Goal: Task Accomplishment & Management: Use online tool/utility

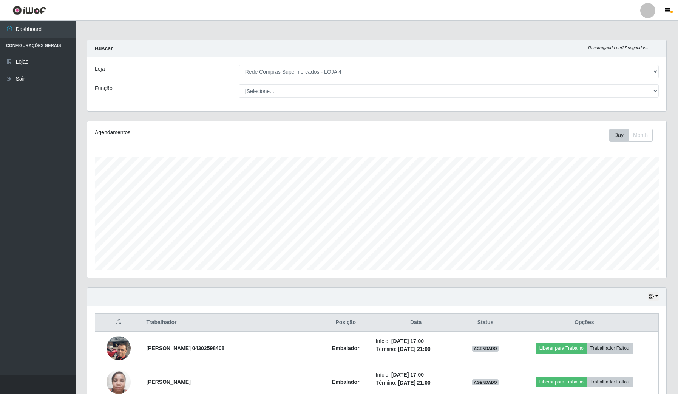
select select "159"
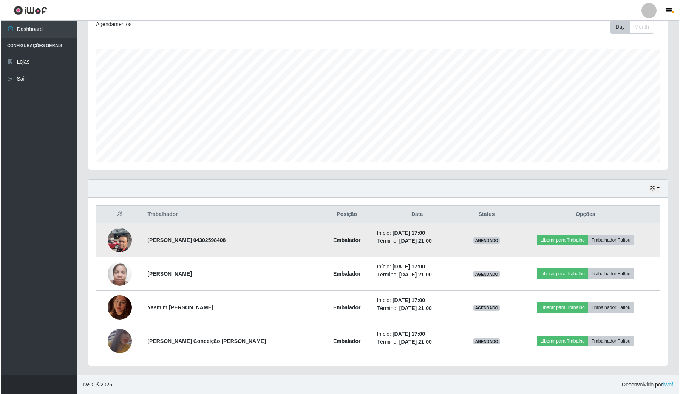
scroll to position [157, 579]
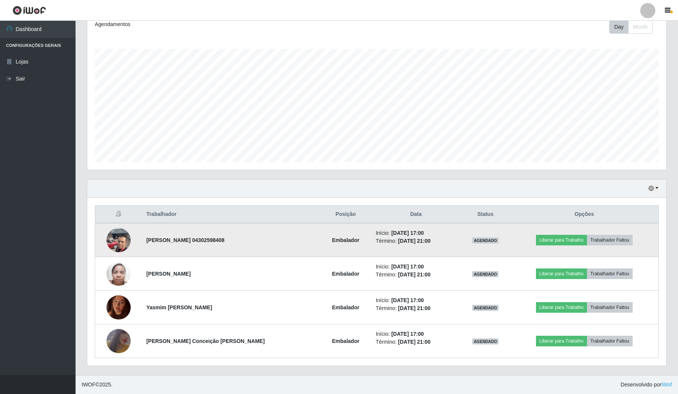
click at [118, 238] on img at bounding box center [119, 240] width 24 height 32
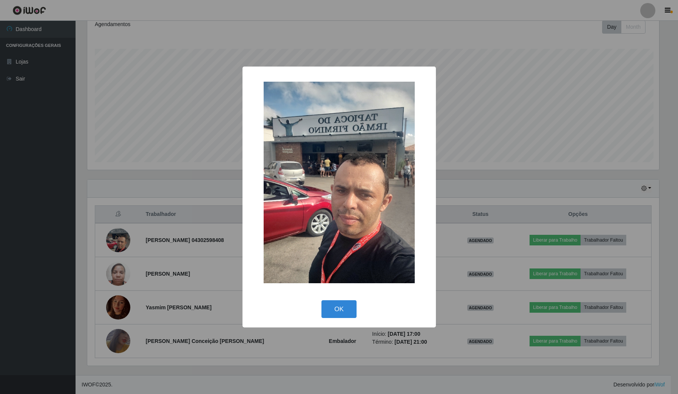
scroll to position [157, 574]
click at [42, 238] on div "× OK Cancel" at bounding box center [340, 197] width 680 height 394
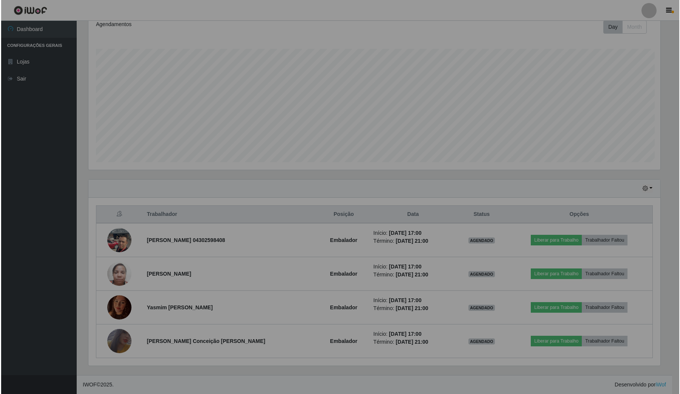
scroll to position [157, 579]
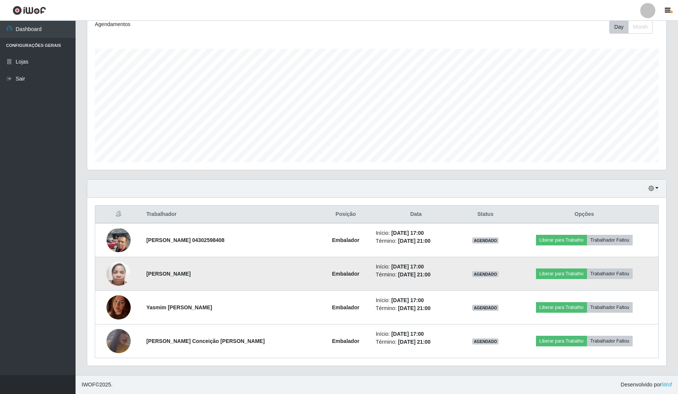
click at [116, 267] on img at bounding box center [119, 273] width 24 height 32
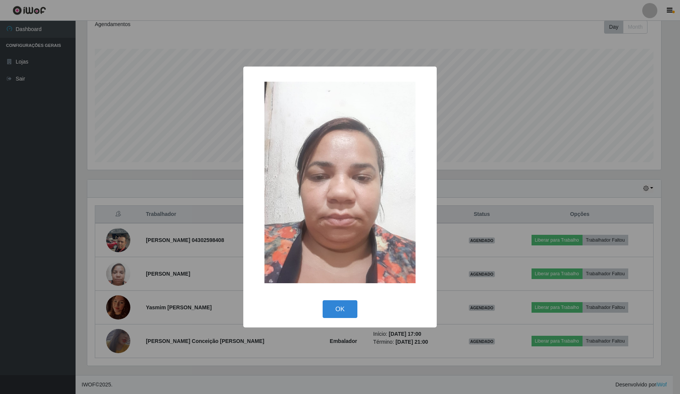
click at [40, 264] on div "× OK Cancel" at bounding box center [340, 197] width 680 height 394
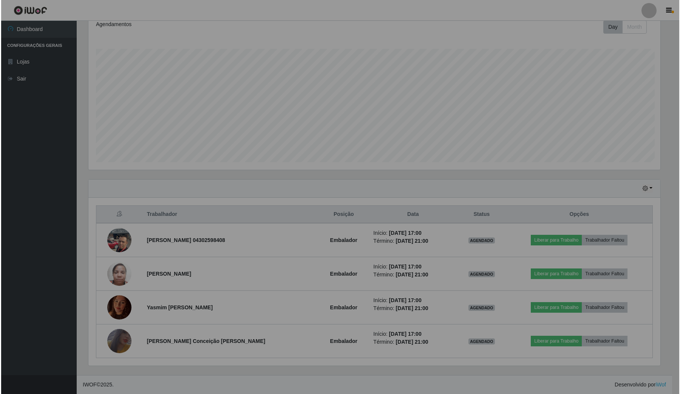
scroll to position [157, 579]
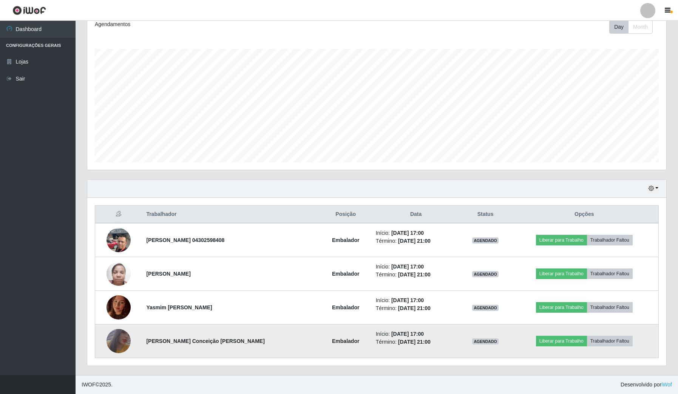
click at [119, 347] on img at bounding box center [119, 341] width 24 height 35
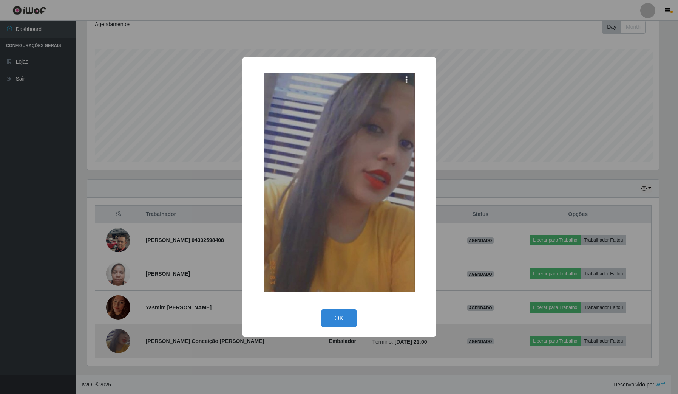
scroll to position [157, 574]
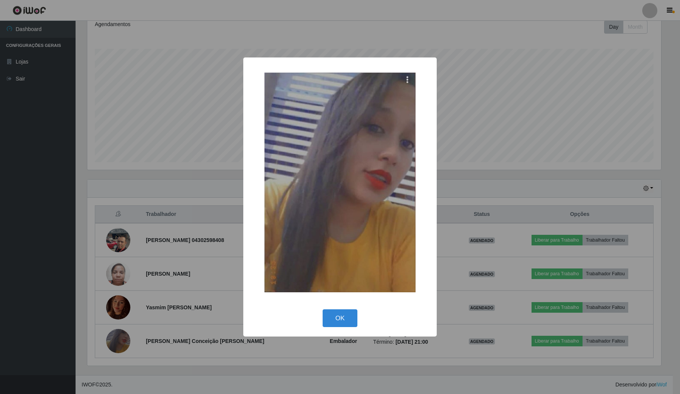
click at [12, 249] on div "× OK Cancel" at bounding box center [340, 197] width 680 height 394
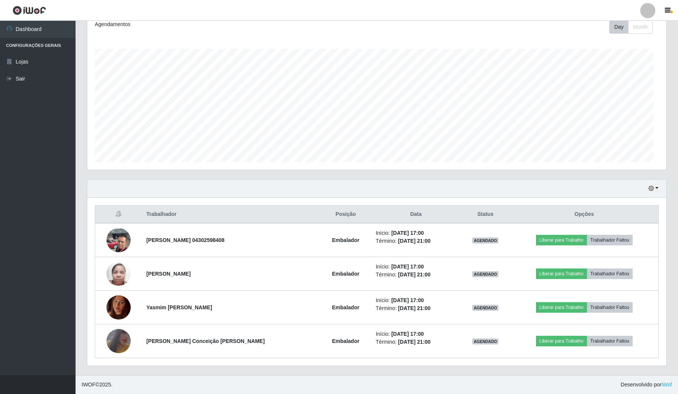
scroll to position [157, 579]
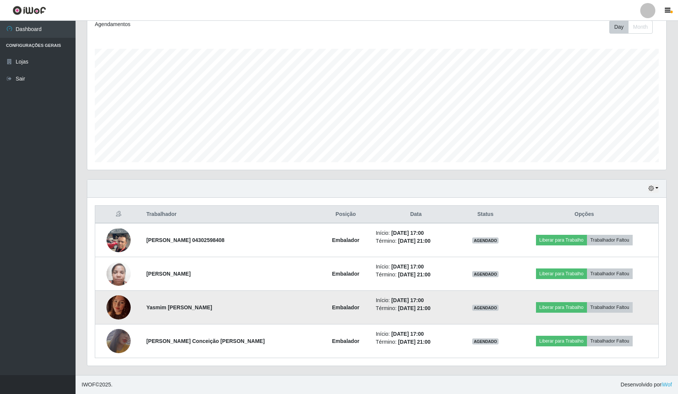
click at [119, 307] on img at bounding box center [119, 307] width 24 height 32
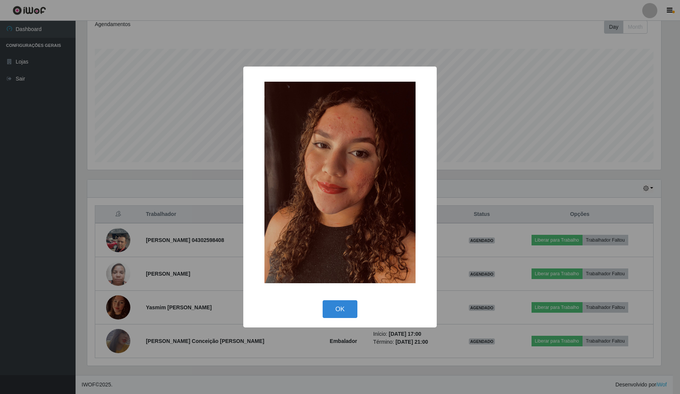
click at [55, 282] on div "× OK Cancel" at bounding box center [340, 197] width 680 height 394
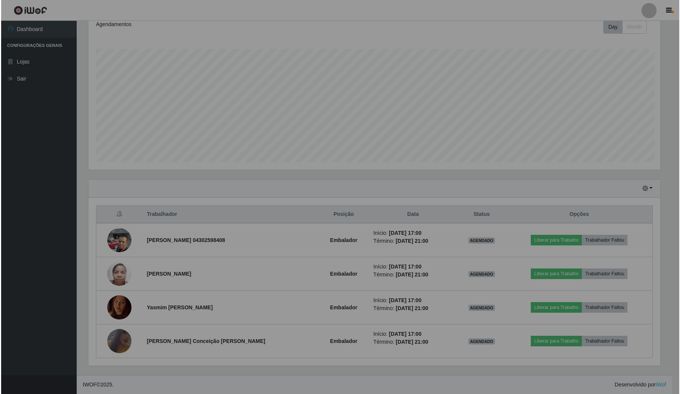
scroll to position [157, 579]
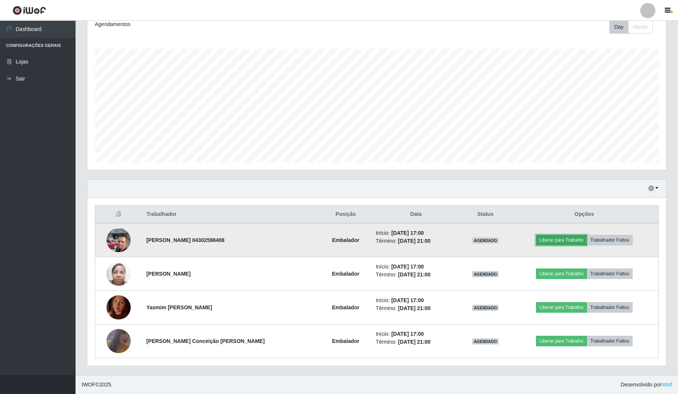
click at [563, 240] on button "Liberar para Trabalho" at bounding box center [561, 240] width 51 height 11
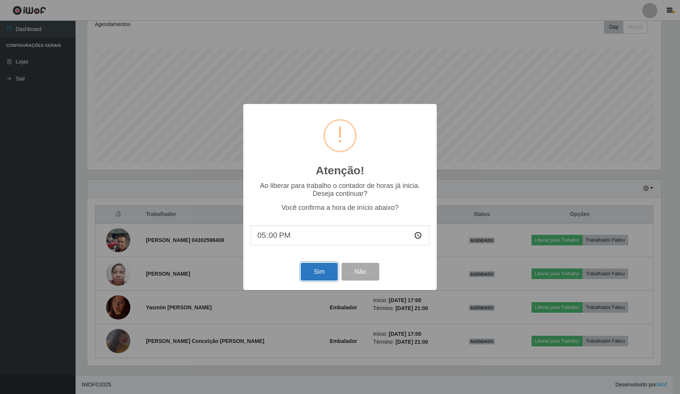
click at [320, 273] on button "Sim" at bounding box center [319, 272] width 37 height 18
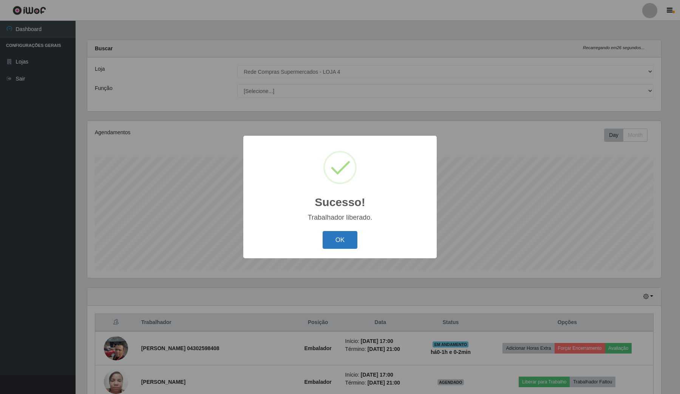
click at [350, 238] on button "OK" at bounding box center [340, 240] width 35 height 18
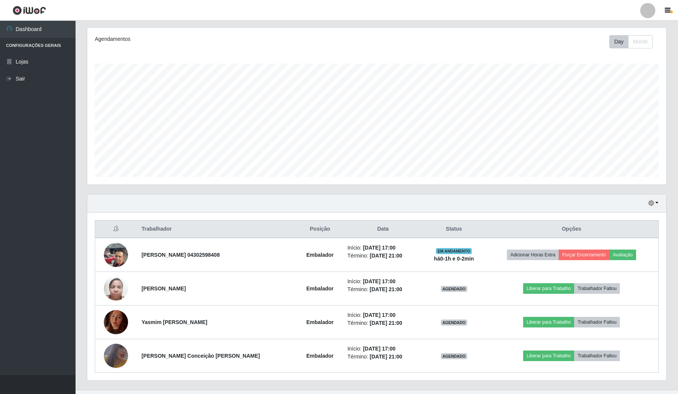
scroll to position [109, 0]
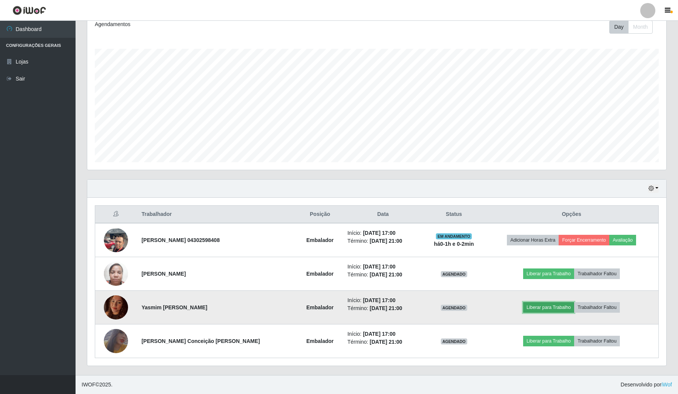
click at [550, 305] on button "Liberar para Trabalho" at bounding box center [548, 307] width 51 height 11
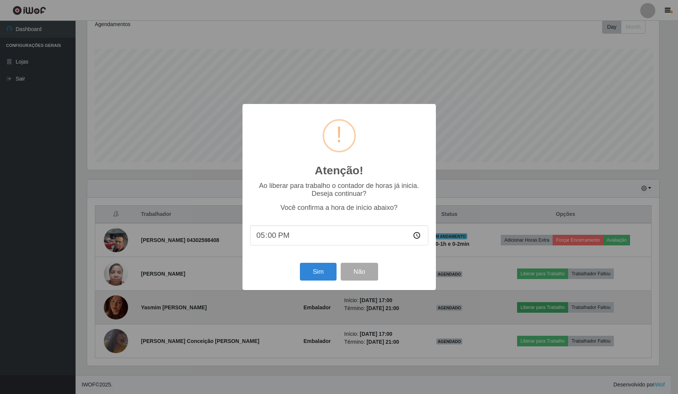
scroll to position [157, 574]
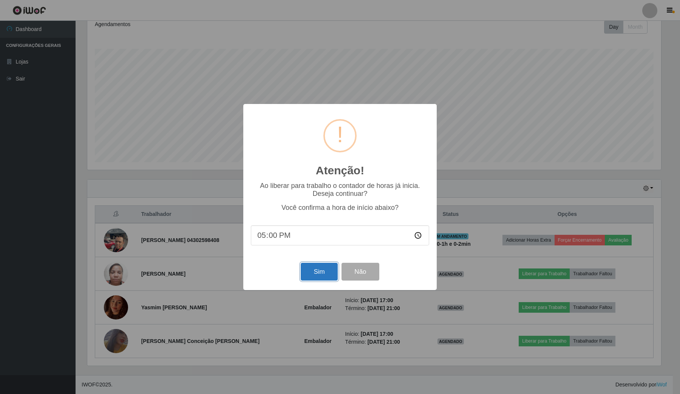
click at [311, 271] on button "Sim" at bounding box center [319, 272] width 37 height 18
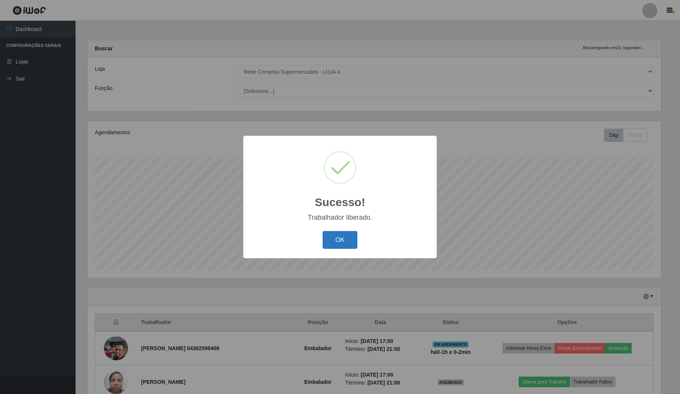
click at [354, 246] on button "OK" at bounding box center [340, 240] width 35 height 18
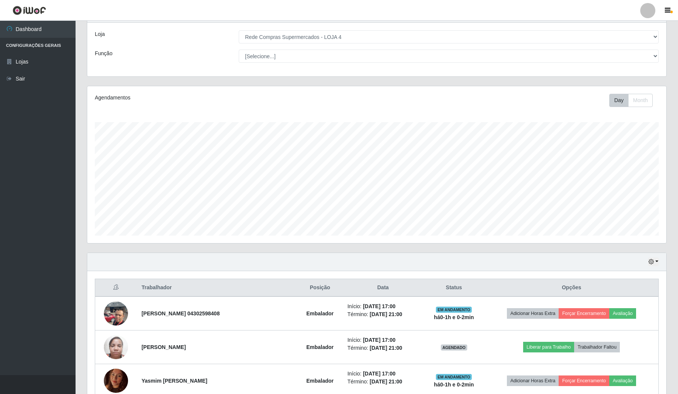
scroll to position [109, 0]
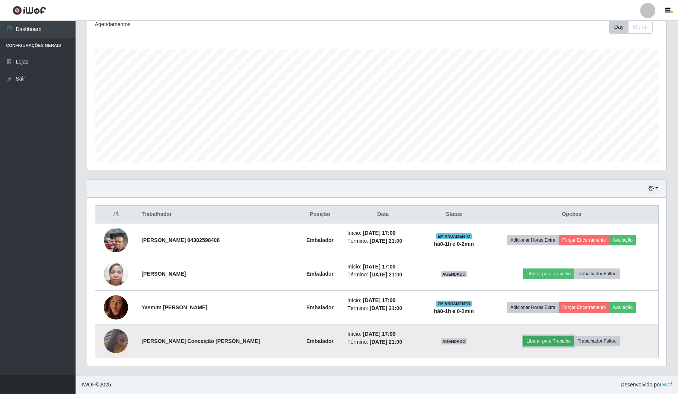
click at [551, 344] on button "Liberar para Trabalho" at bounding box center [548, 341] width 51 height 11
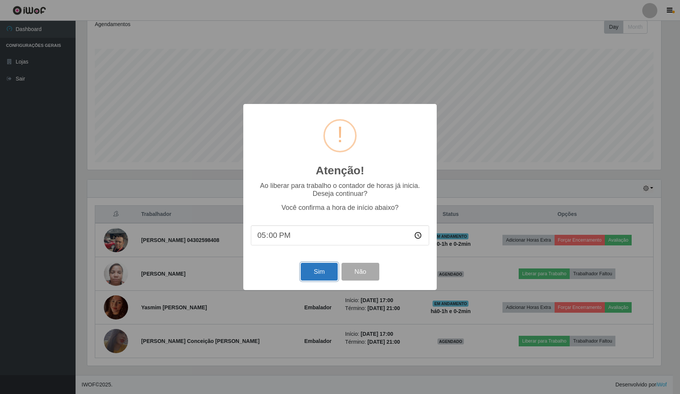
click at [325, 275] on button "Sim" at bounding box center [319, 272] width 37 height 18
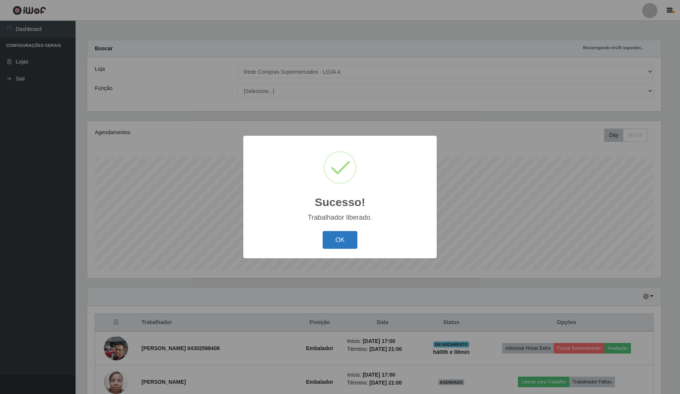
click at [337, 241] on button "OK" at bounding box center [340, 240] width 35 height 18
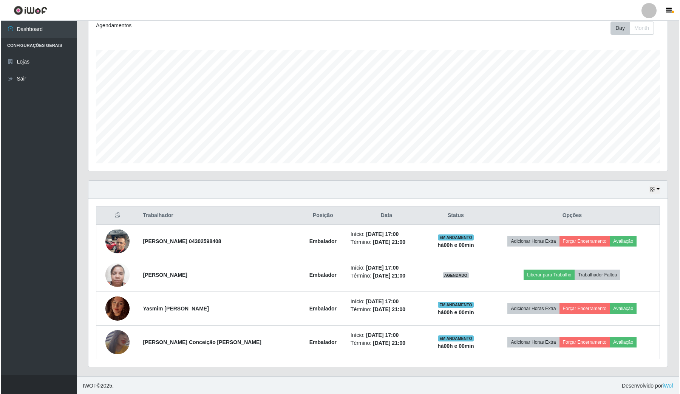
scroll to position [109, 0]
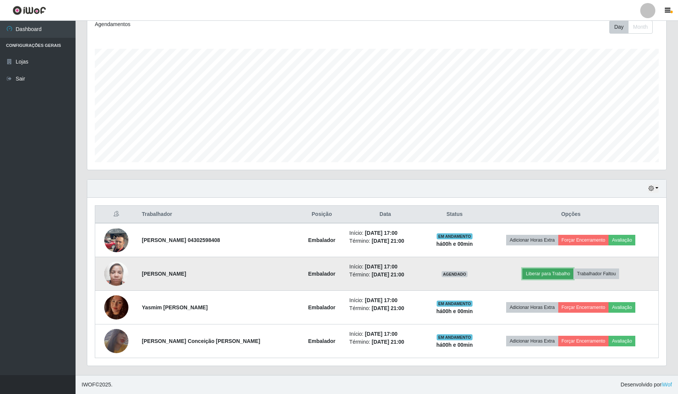
click at [548, 271] on button "Liberar para Trabalho" at bounding box center [548, 273] width 51 height 11
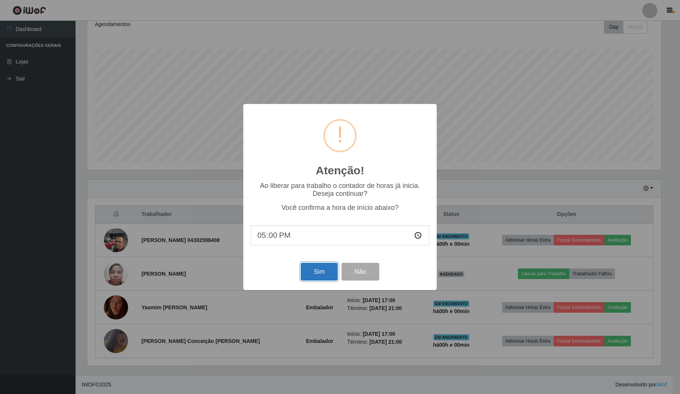
click at [320, 275] on button "Sim" at bounding box center [319, 272] width 37 height 18
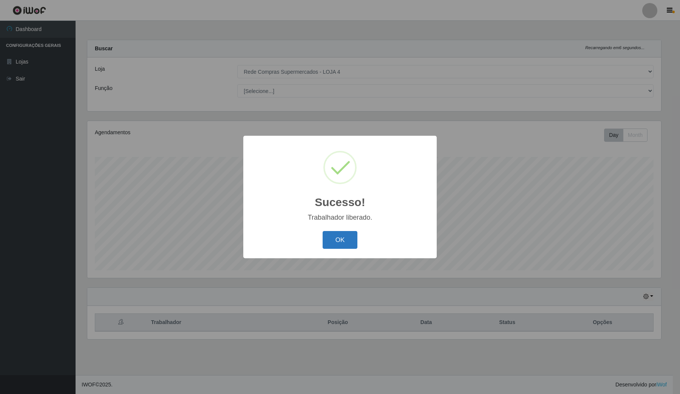
click at [356, 243] on button "OK" at bounding box center [340, 240] width 35 height 18
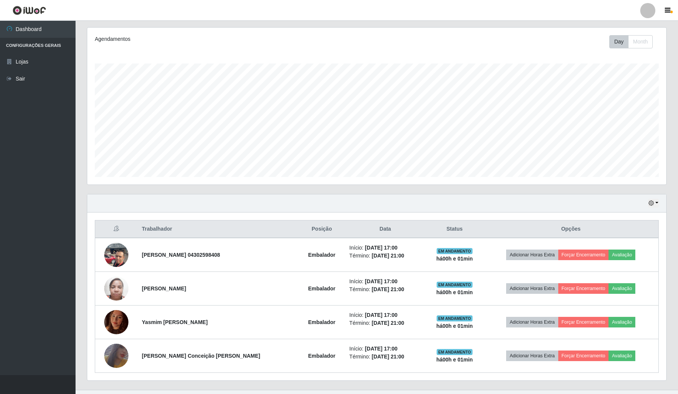
scroll to position [94, 0]
